Goal: Navigation & Orientation: Find specific page/section

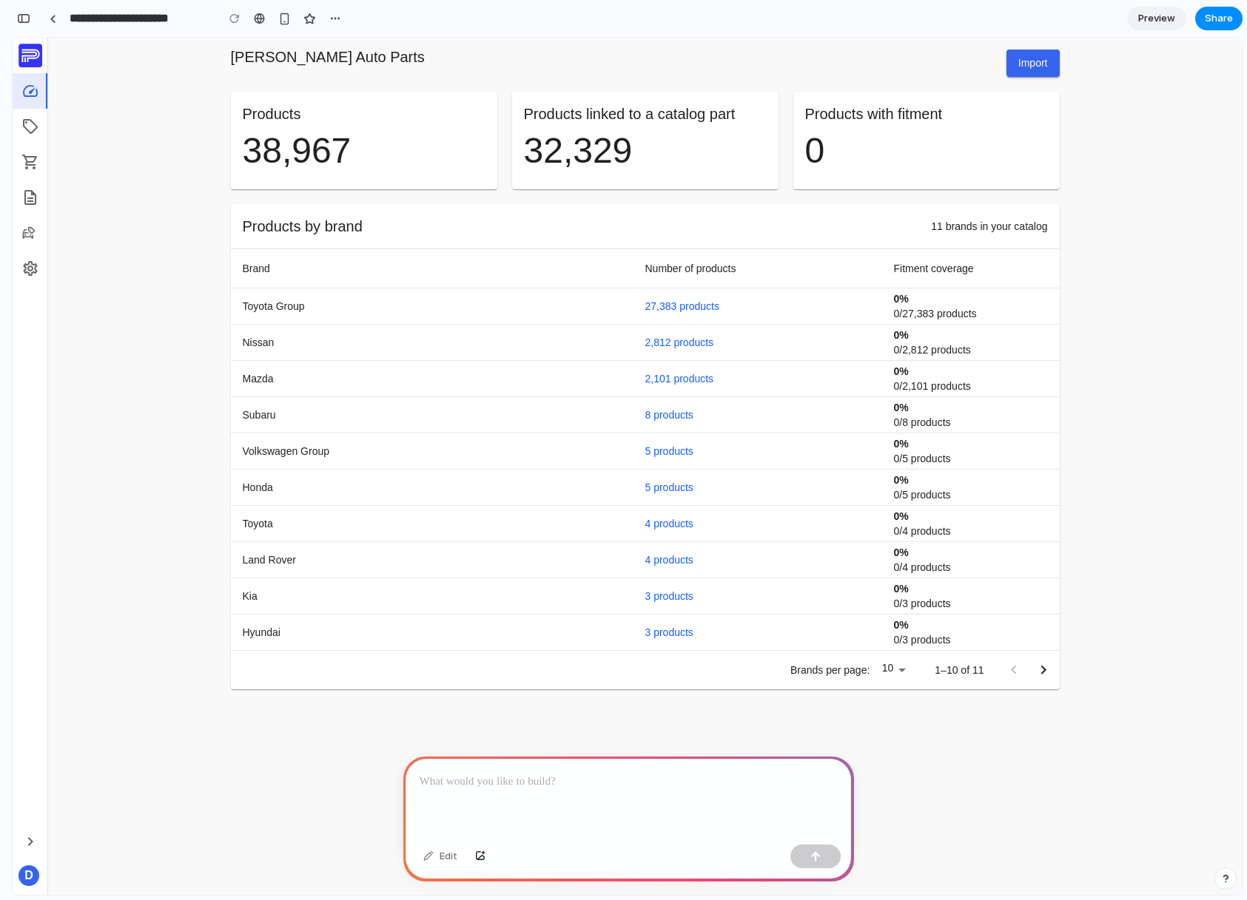
scroll to position [0, 13]
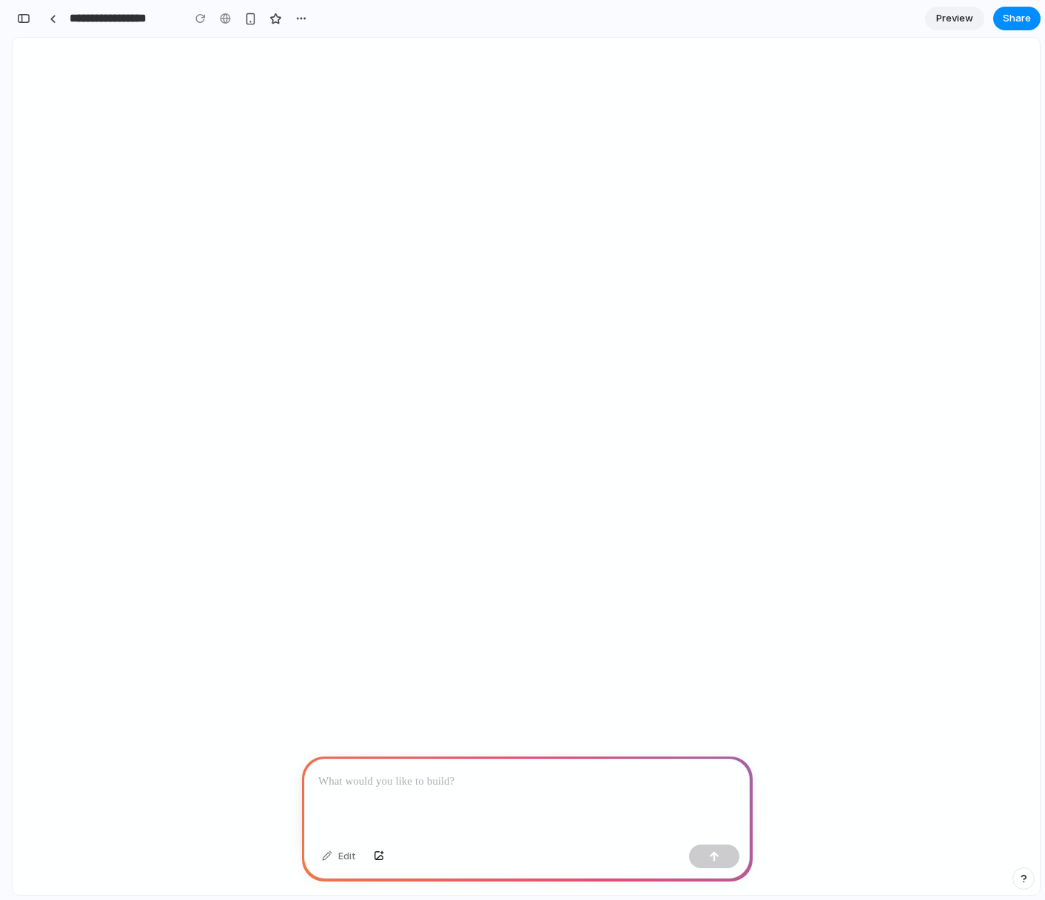
scroll to position [0, 13]
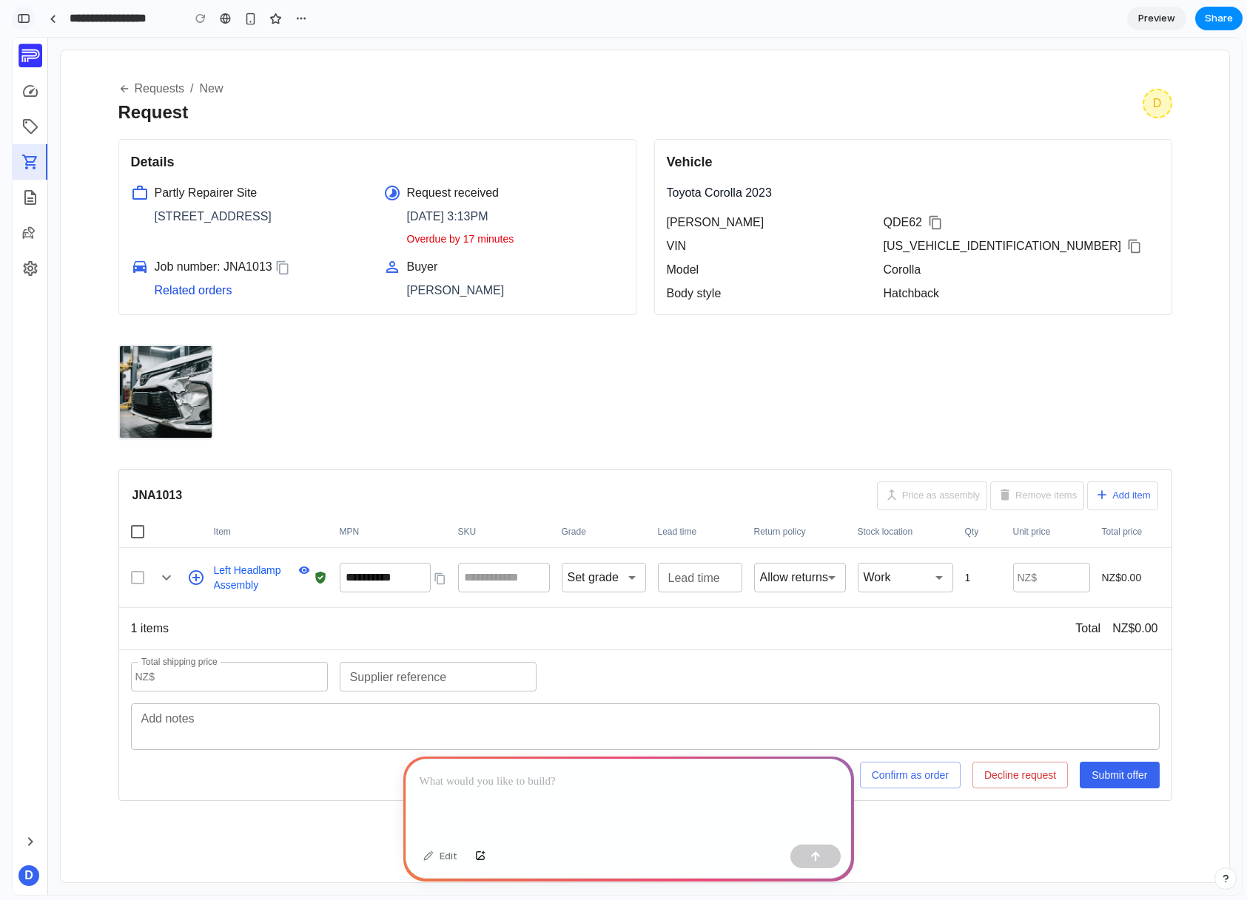
click at [24, 17] on div "button" at bounding box center [23, 18] width 13 height 10
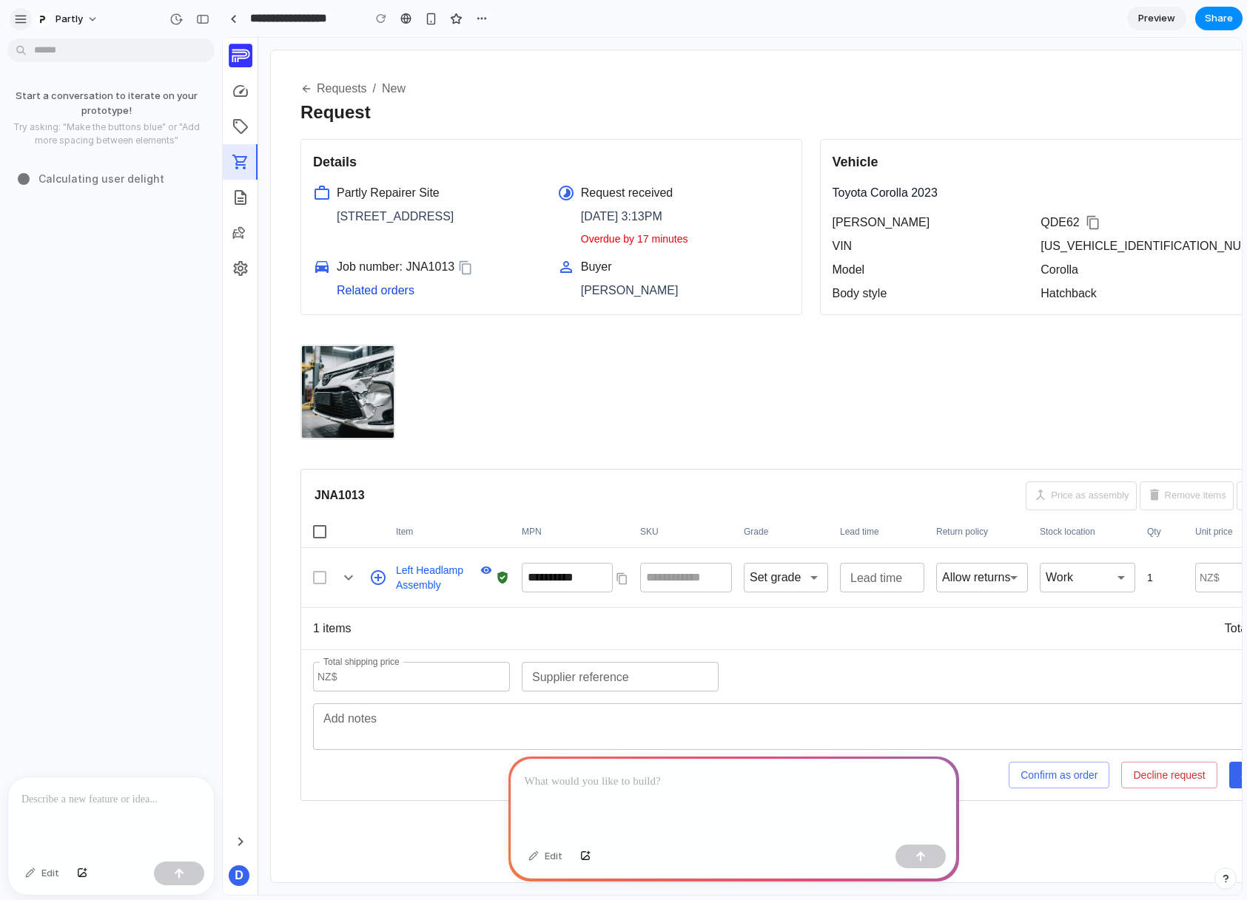
click at [24, 25] on div "button" at bounding box center [20, 19] width 13 height 13
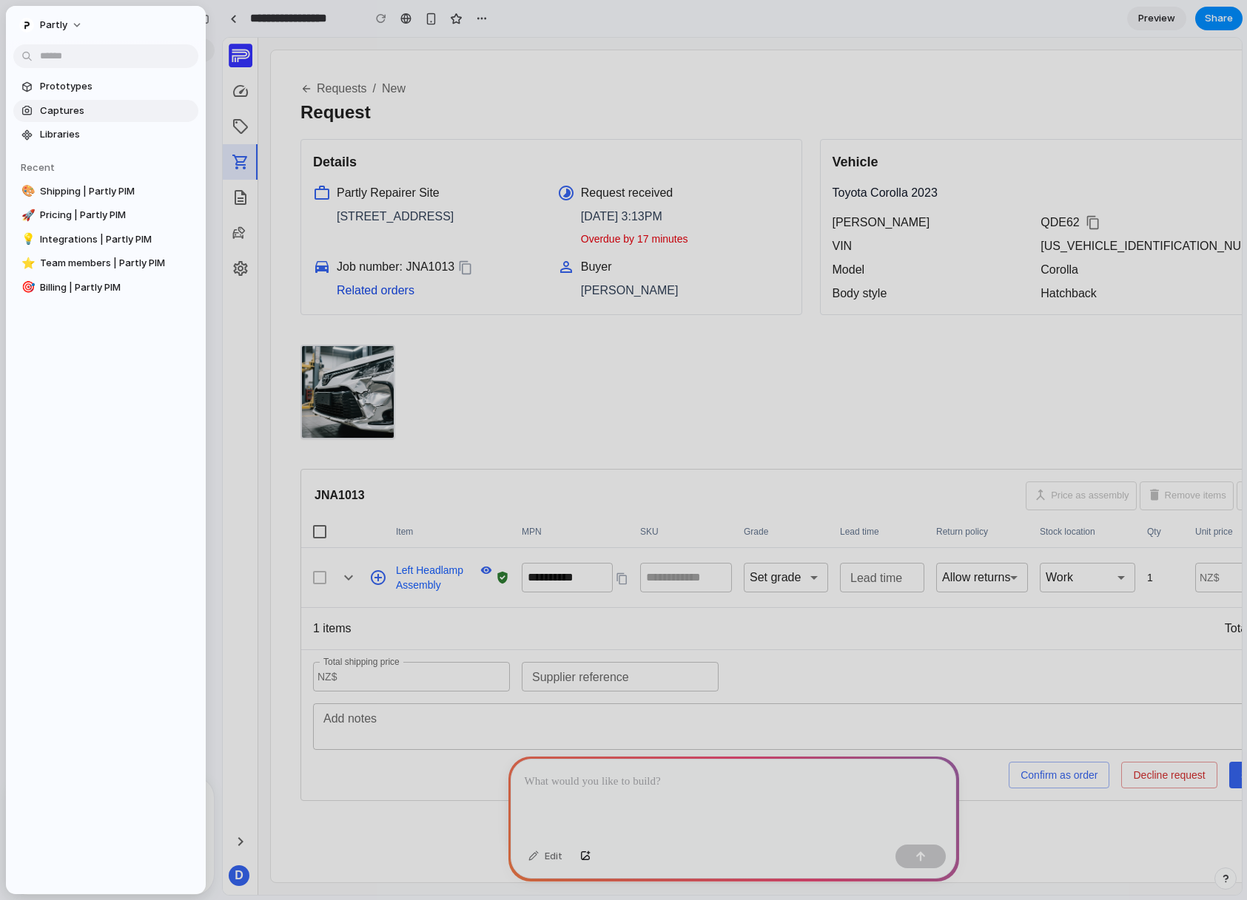
click at [87, 112] on span "Captures" at bounding box center [116, 111] width 152 height 15
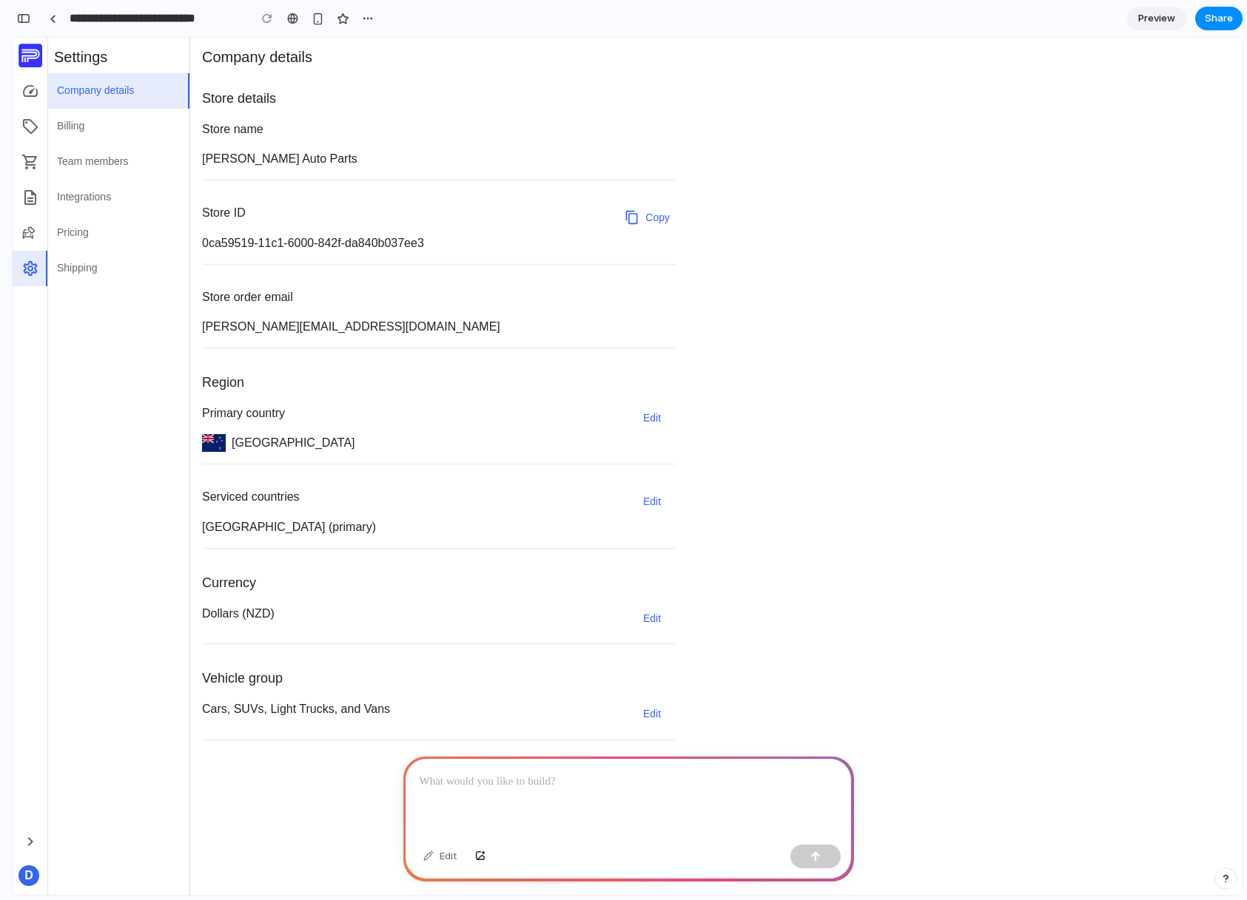
click at [125, 126] on button "Billing" at bounding box center [118, 127] width 141 height 36
click at [124, 127] on button "Billing" at bounding box center [118, 127] width 141 height 36
click at [92, 164] on button "Team members" at bounding box center [118, 162] width 141 height 36
click at [96, 193] on button "Integrations" at bounding box center [118, 198] width 141 height 36
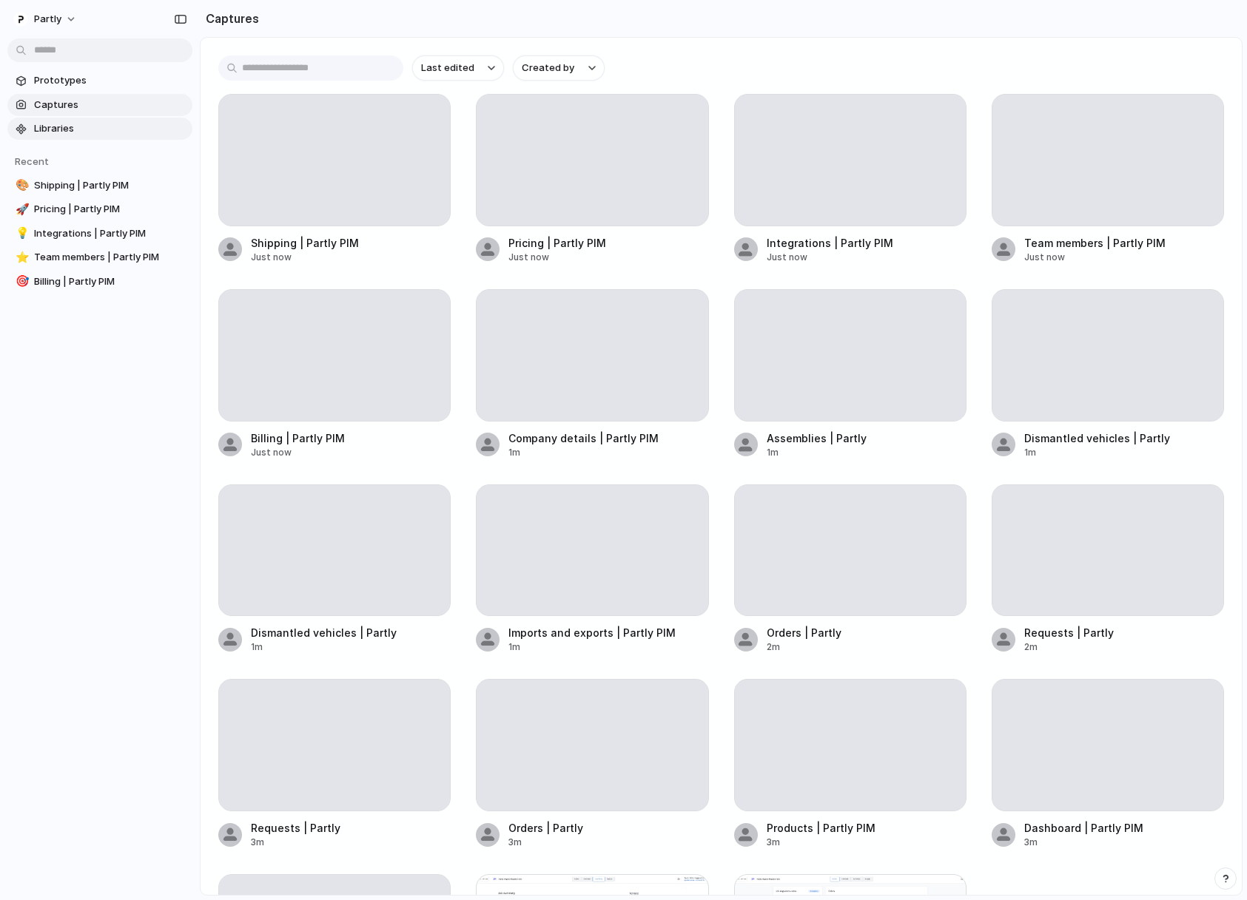
click at [70, 129] on span "Libraries" at bounding box center [110, 128] width 152 height 15
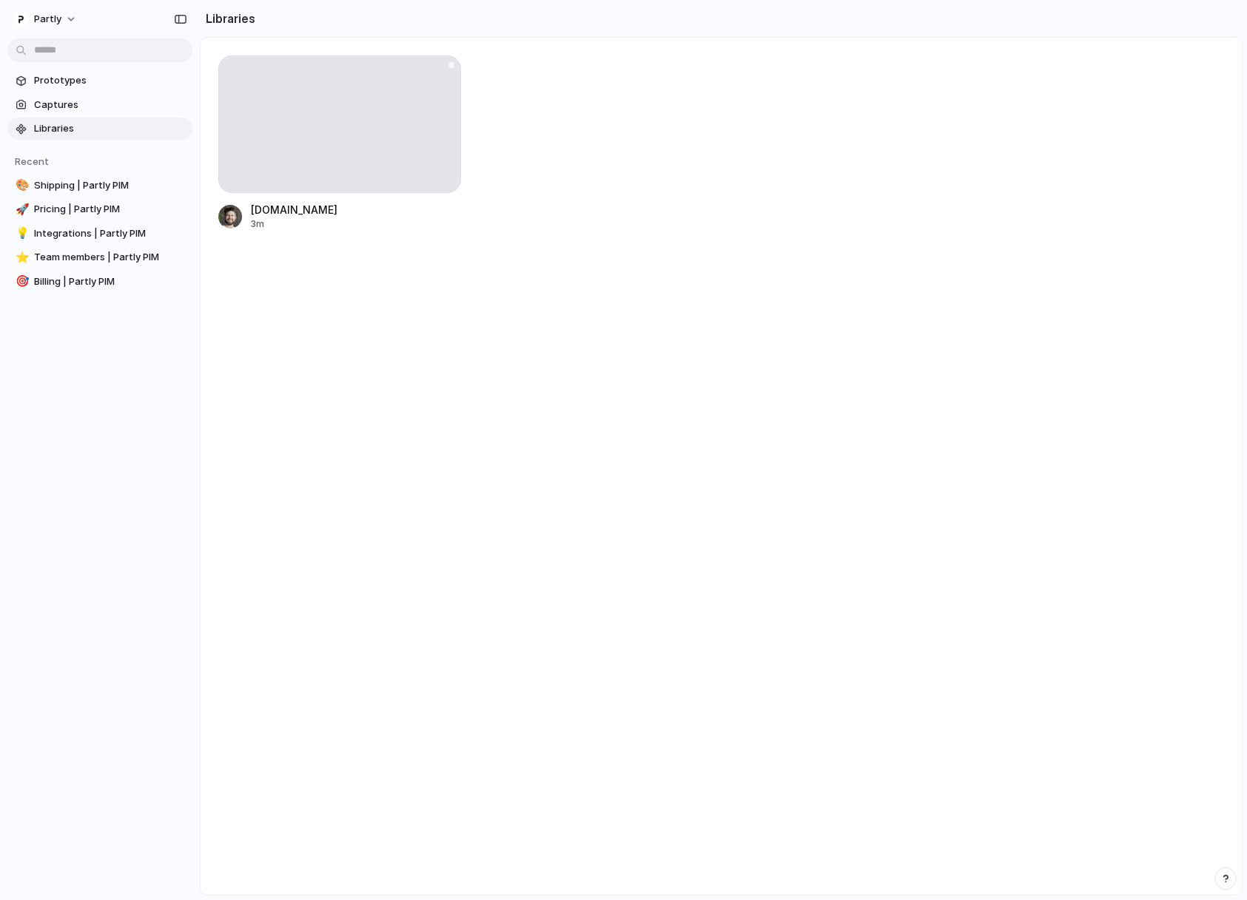
click at [349, 118] on div at bounding box center [339, 124] width 243 height 138
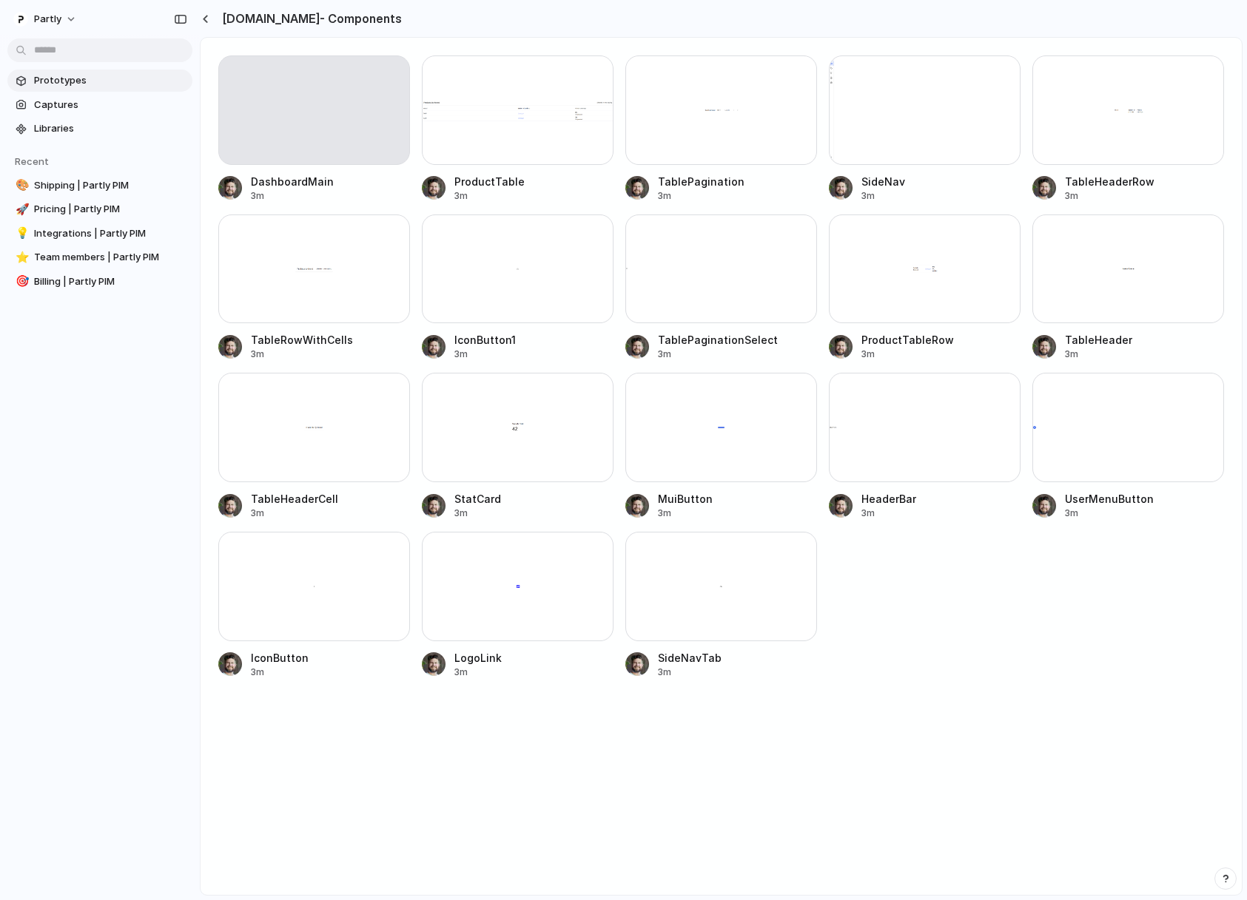
click at [78, 70] on link "Prototypes" at bounding box center [99, 81] width 185 height 22
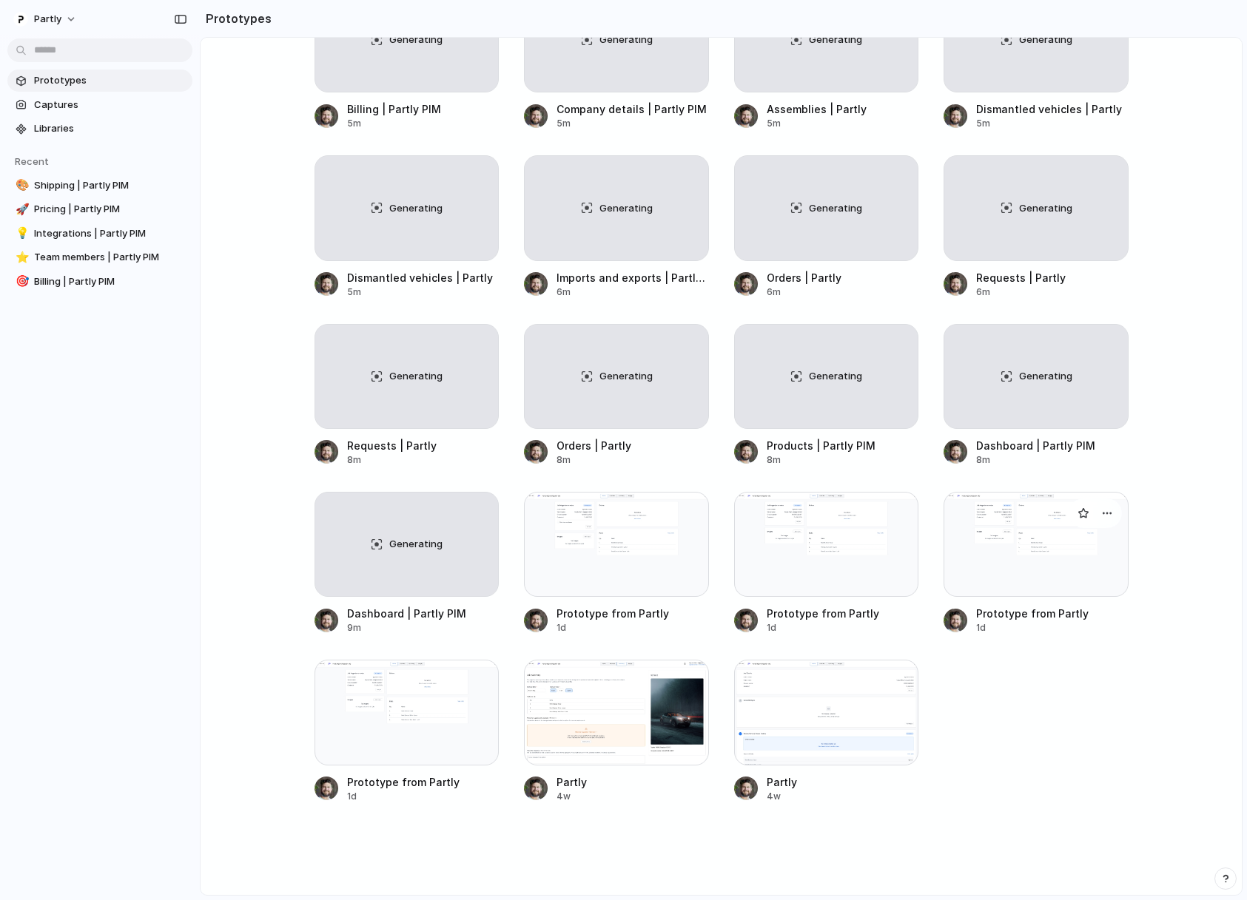
scroll to position [600, 0]
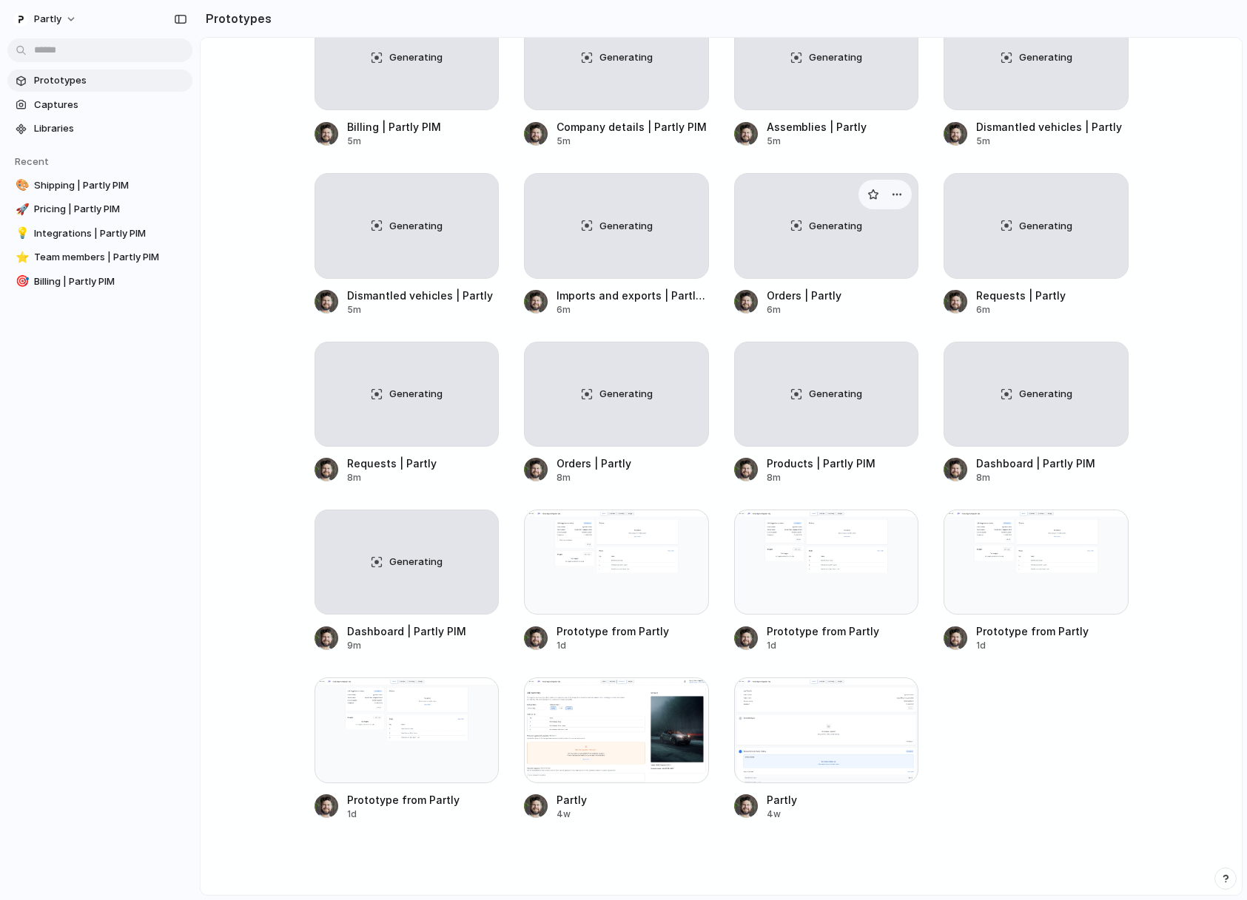
click at [857, 275] on div "Generating" at bounding box center [826, 226] width 183 height 104
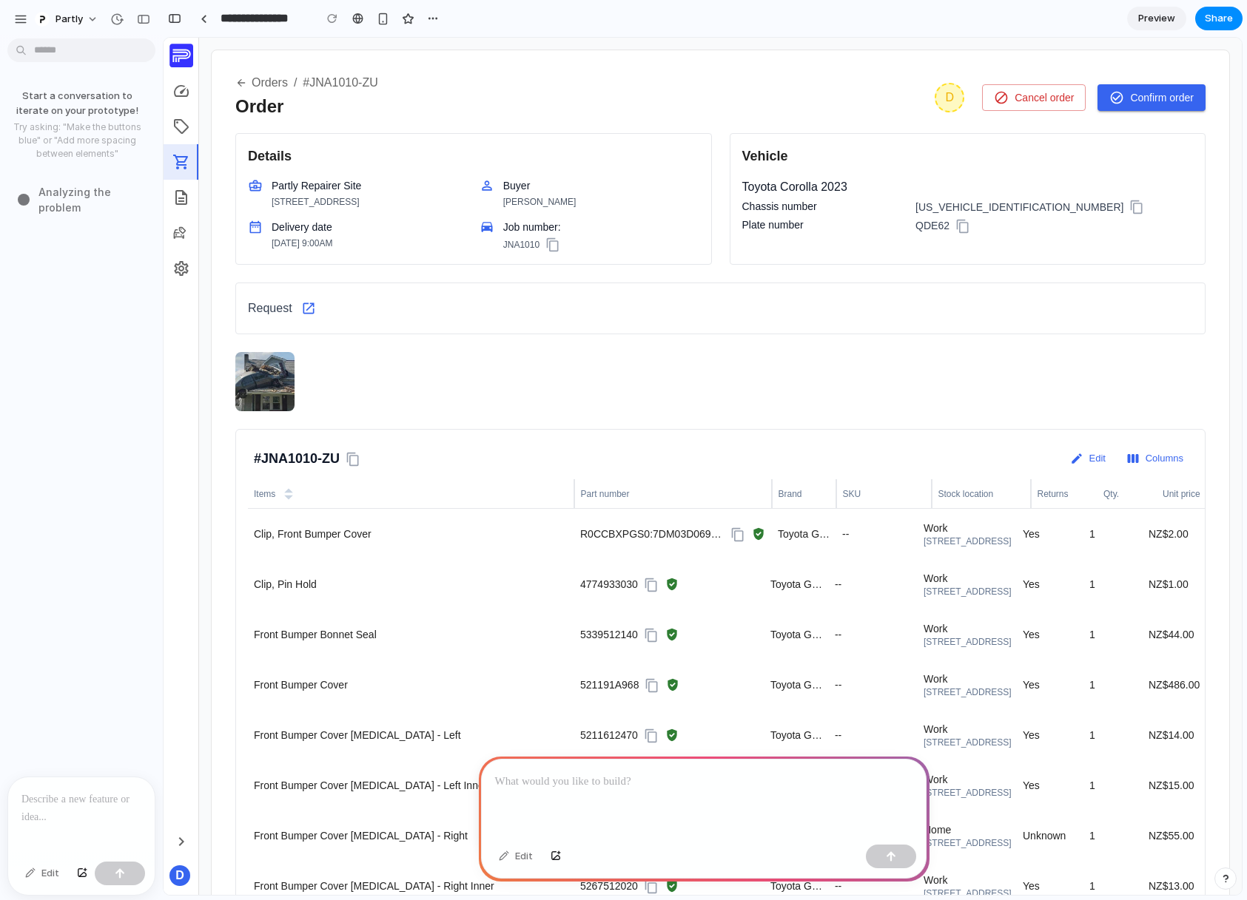
click at [84, 799] on p at bounding box center [81, 800] width 120 height 18
click at [118, 875] on div "button" at bounding box center [120, 874] width 10 height 10
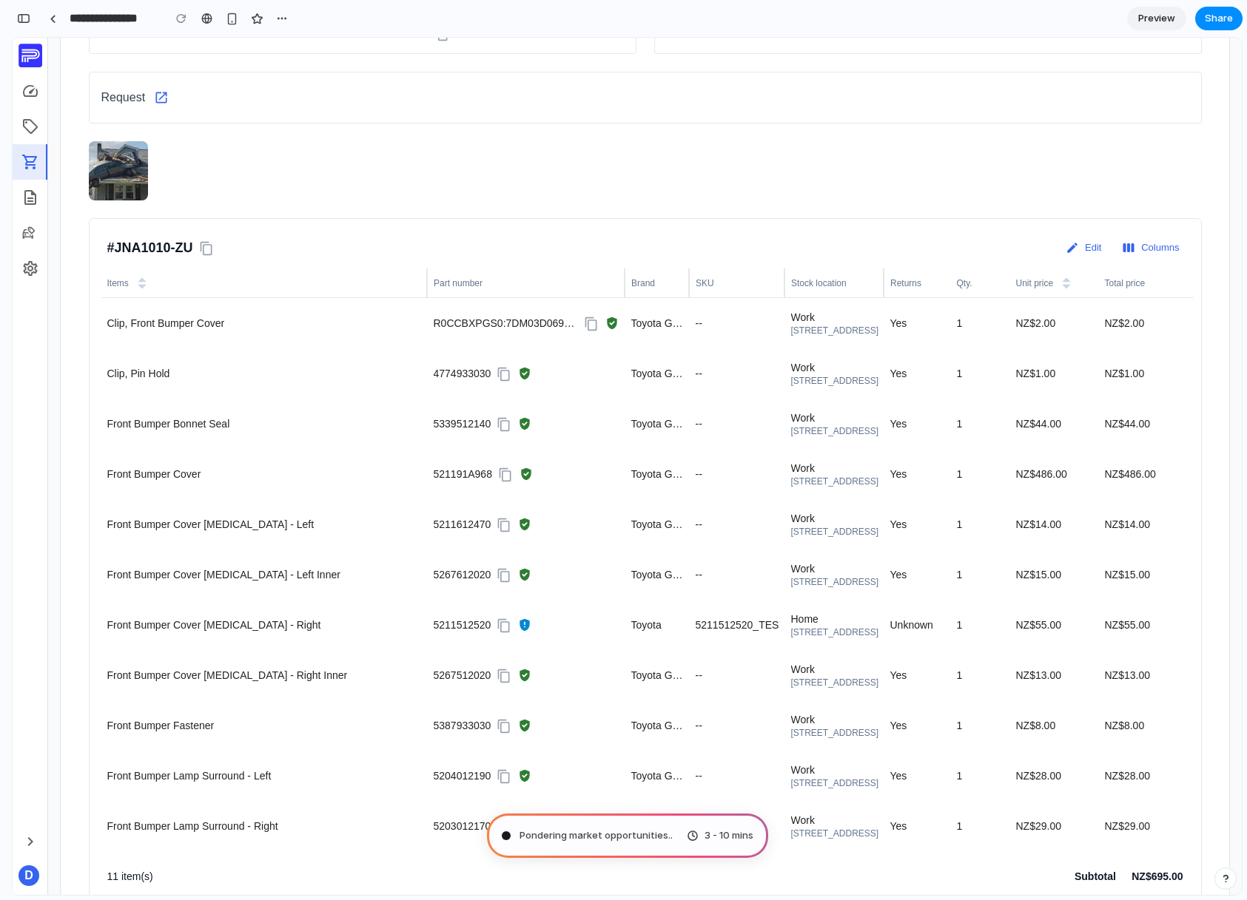
scroll to position [277, 0]
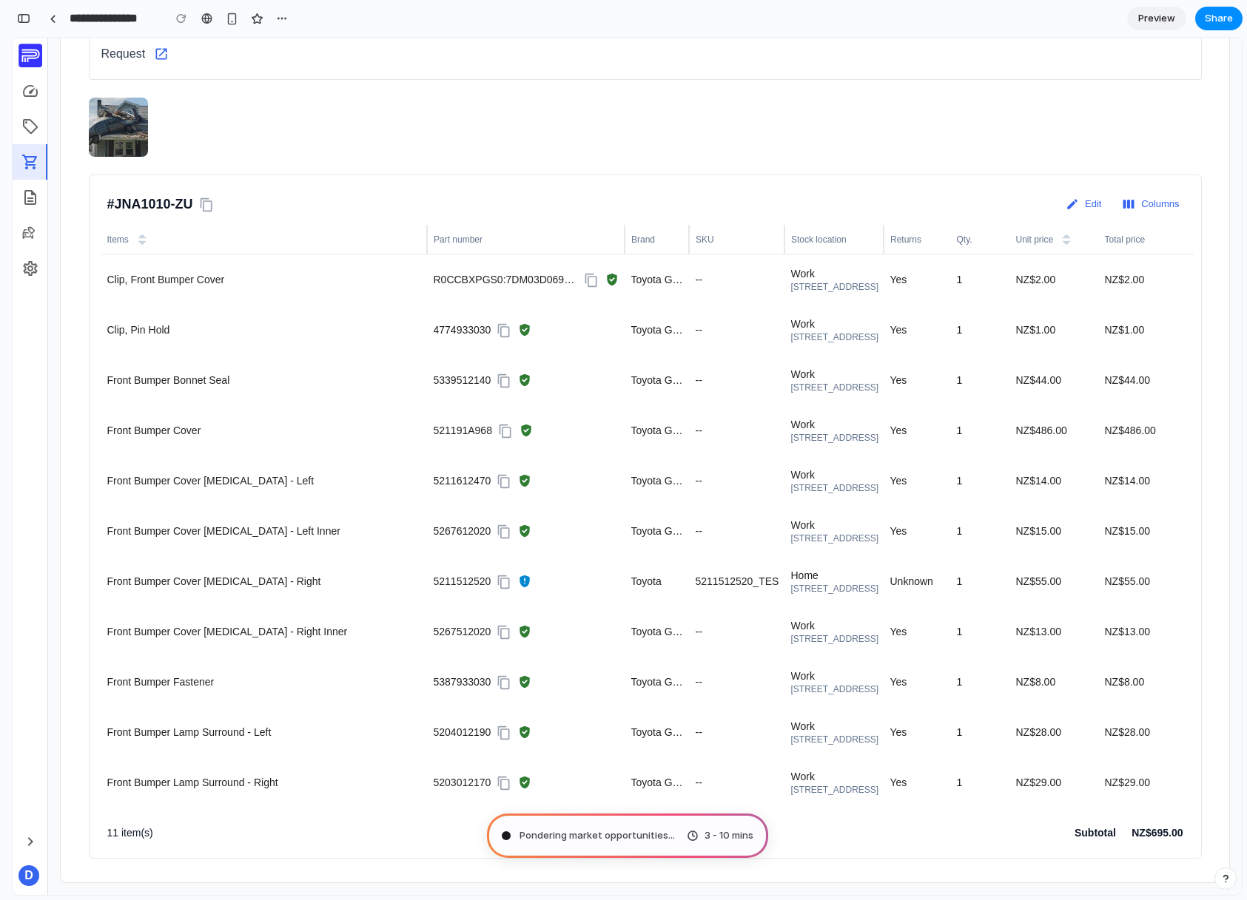
drag, startPoint x: 682, startPoint y: 226, endPoint x: 732, endPoint y: 227, distance: 49.6
click at [732, 227] on tr "Items Part number Brand SKU Stock location Returns Qty. Unit price Total price" at bounding box center [647, 240] width 1092 height 30
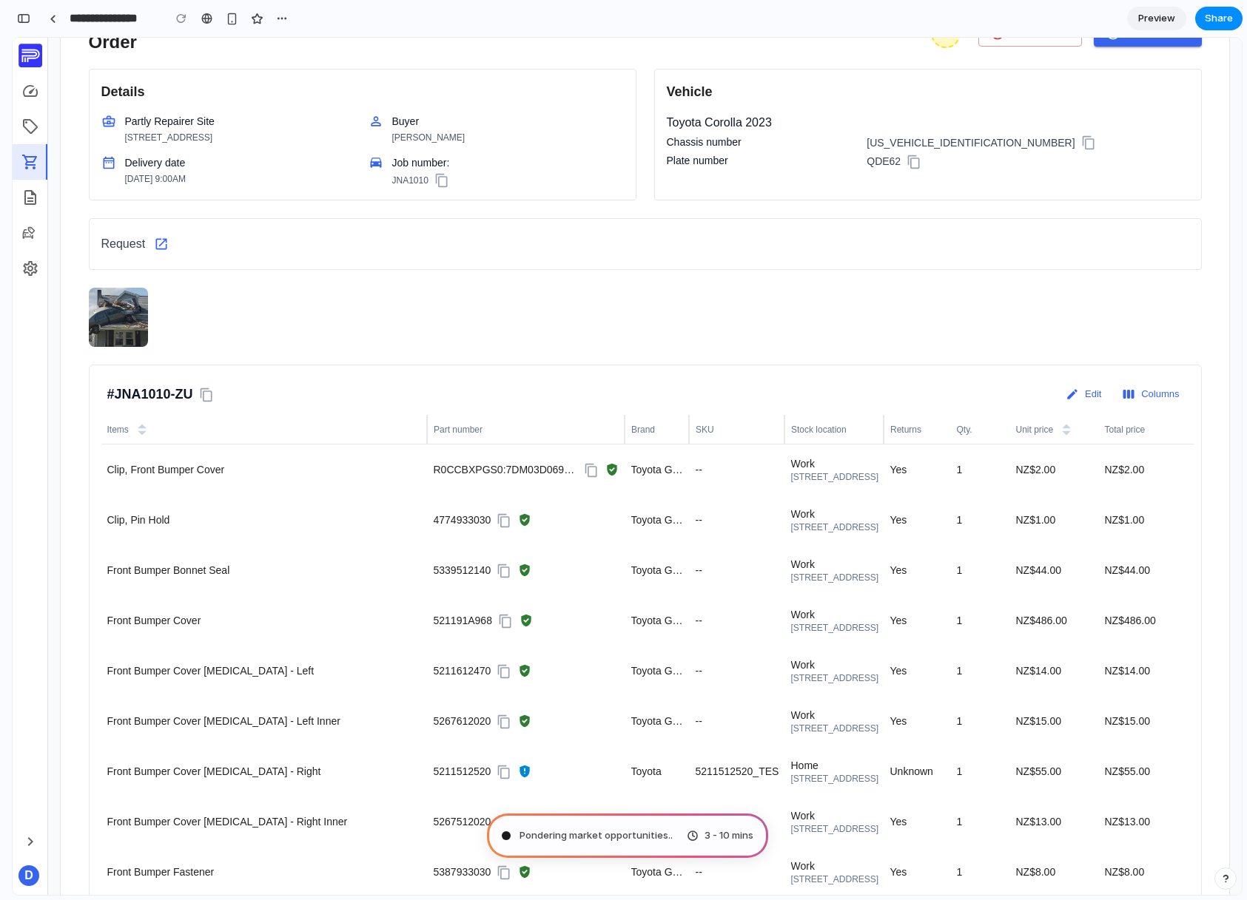
scroll to position [0, 0]
